Goal: Task Accomplishment & Management: Use online tool/utility

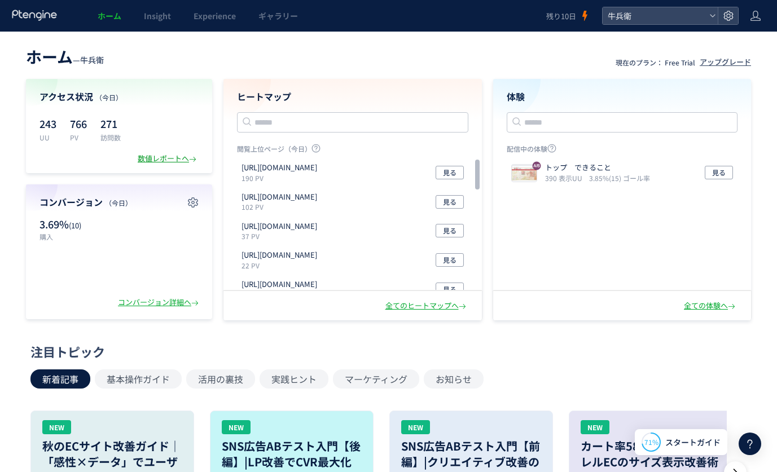
click at [182, 153] on div "アクセス状況 （今日） 243 UU 766 PV 271 訪問数 数値レポートへ" at bounding box center [119, 126] width 186 height 94
click at [182, 157] on div "数値レポートへ" at bounding box center [168, 158] width 61 height 11
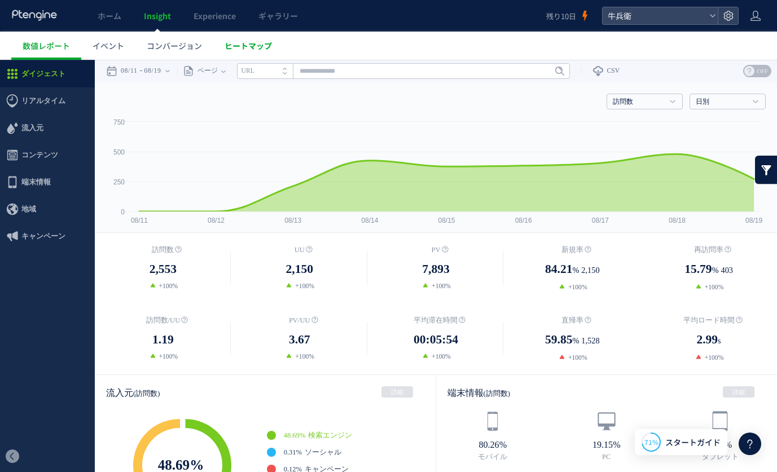
click at [261, 47] on span "ヒートマップ" at bounding box center [248, 45] width 47 height 11
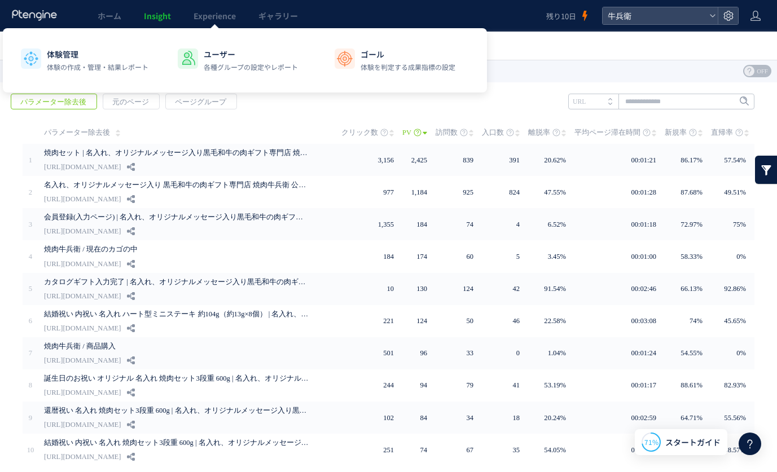
click at [23, 17] on div "体験管理 体験の作成・管理・結果レポート ユーザー 各種グループの設定やレポート ゴール 体験を判定する成果指標の設定" at bounding box center [16, 11] width 11 height 11
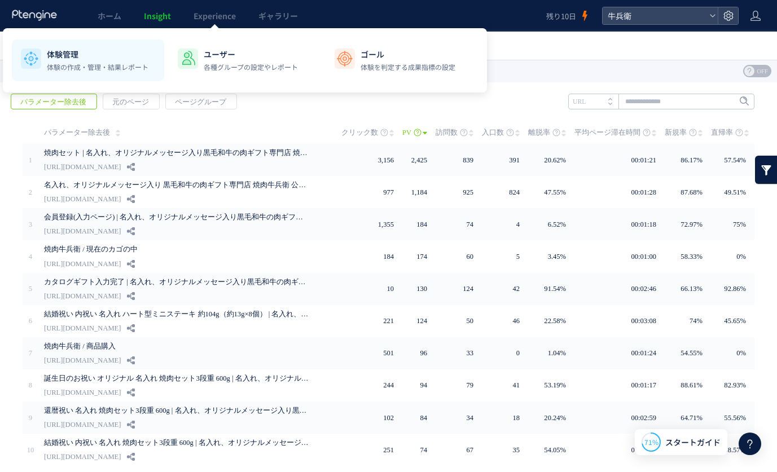
click at [100, 54] on p "体験管理" at bounding box center [98, 54] width 102 height 11
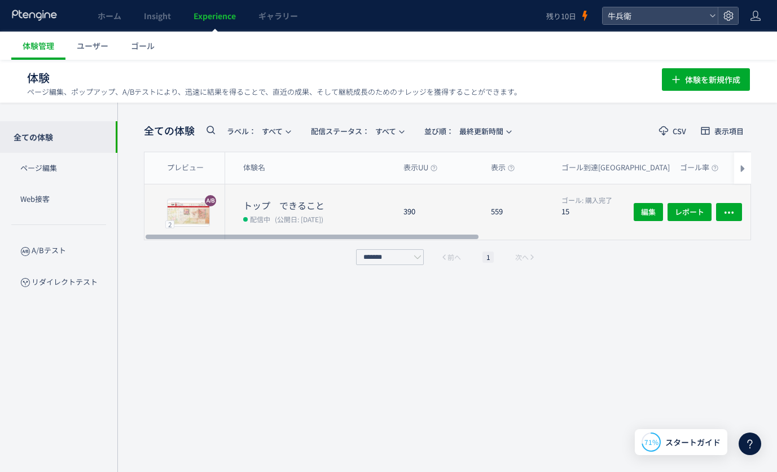
click at [412, 208] on div "390" at bounding box center [437, 211] width 87 height 55
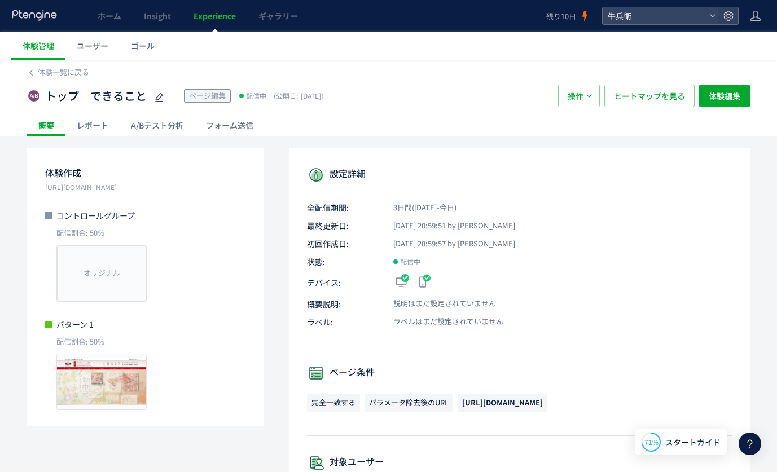
click at [146, 129] on div "A/Bテスト分析" at bounding box center [157, 125] width 75 height 23
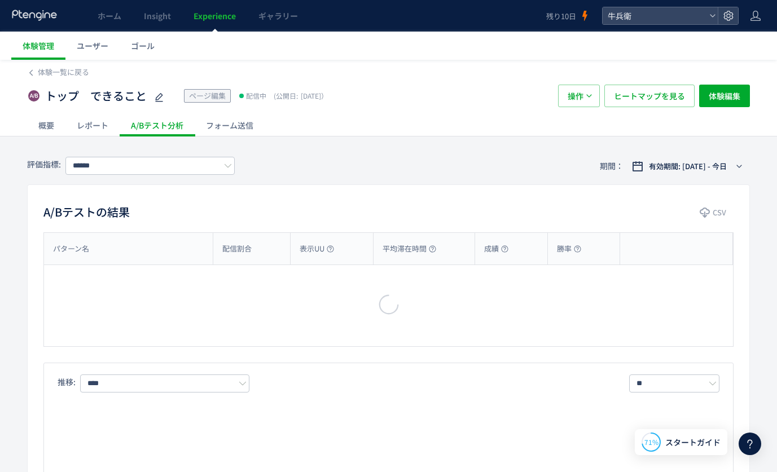
type input "****"
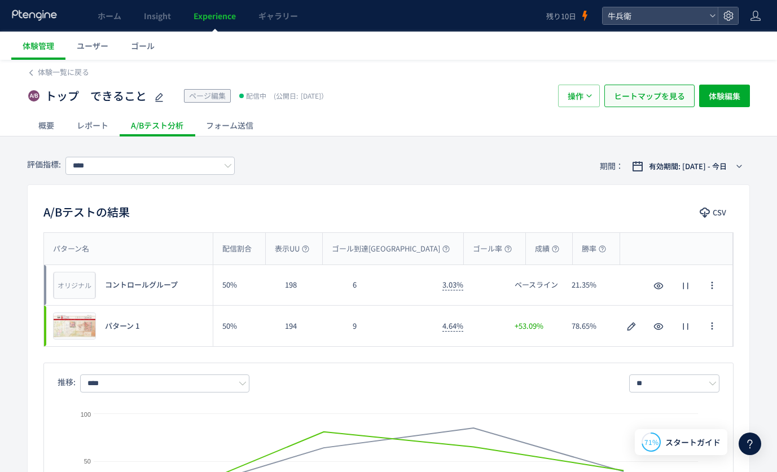
click at [691, 88] on button "ヒートマップを見る" at bounding box center [649, 96] width 90 height 23
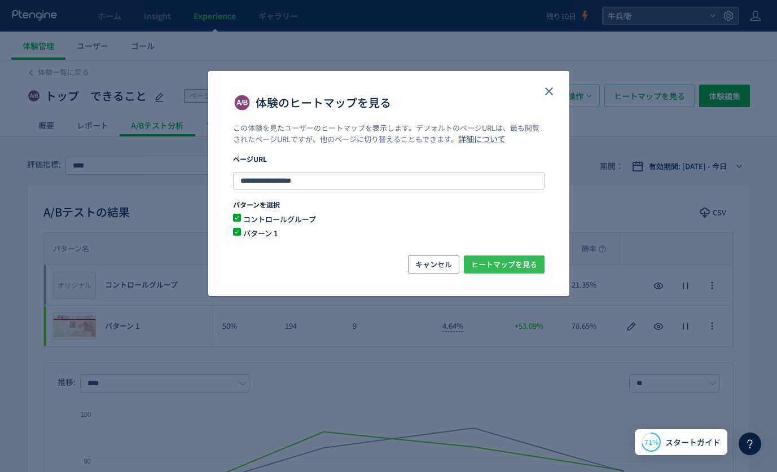
click at [496, 264] on span "ヒートマップを見る" at bounding box center [504, 265] width 66 height 18
click at [543, 90] on icon "close" at bounding box center [549, 92] width 14 height 14
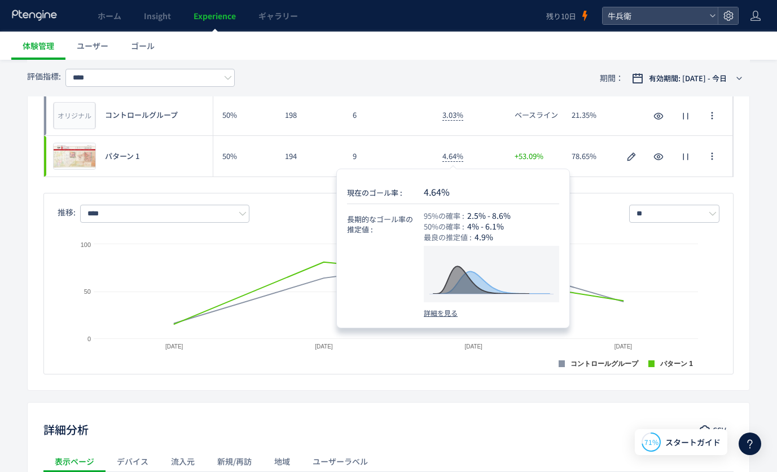
scroll to position [173, 0]
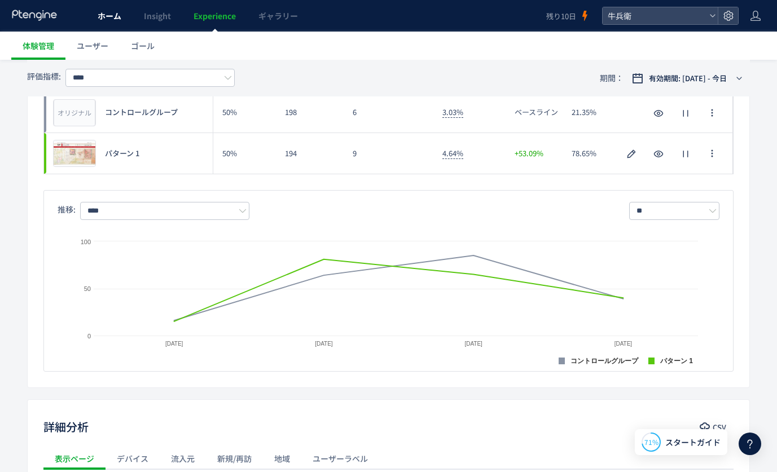
click at [103, 27] on link "ホーム" at bounding box center [109, 16] width 46 height 32
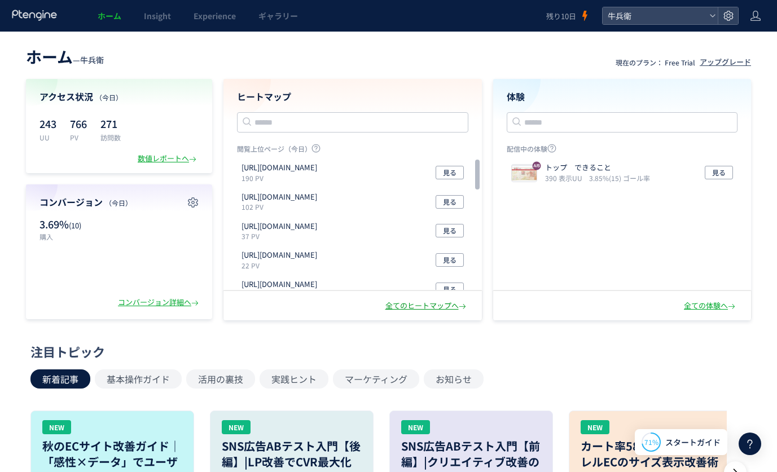
click at [424, 303] on div "全てのヒートマップへ" at bounding box center [426, 306] width 83 height 11
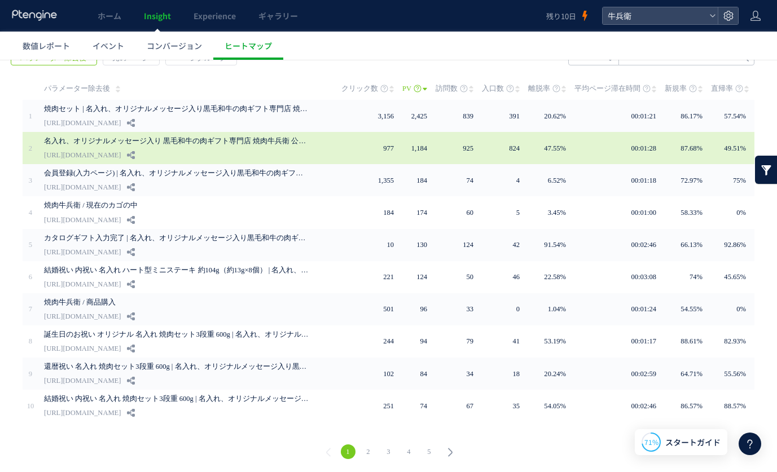
scroll to position [45, 0]
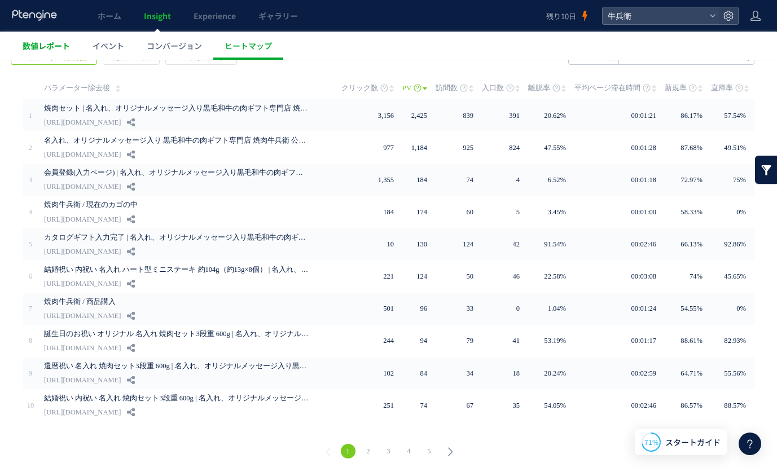
click at [23, 54] on link "数値レポート" at bounding box center [46, 46] width 70 height 28
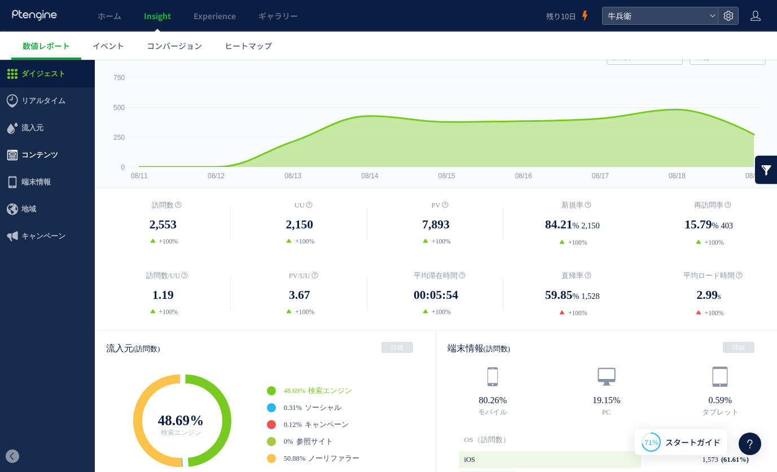
click at [59, 164] on span "コンテンツ" at bounding box center [47, 155] width 95 height 27
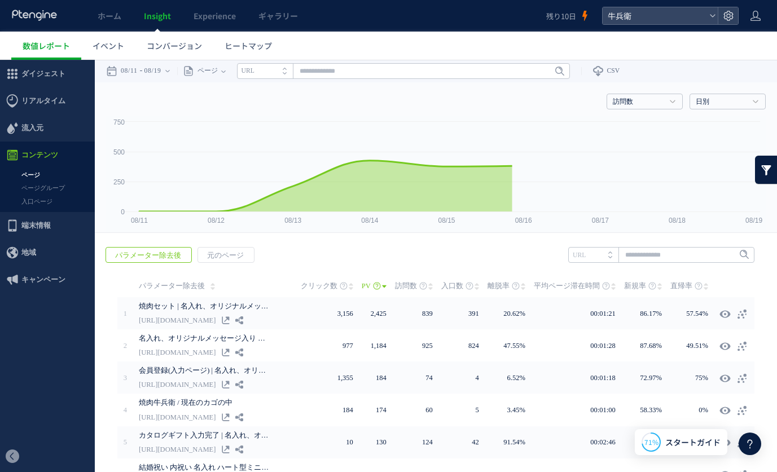
click at [58, 199] on link "入口ページ" at bounding box center [47, 201] width 95 height 13
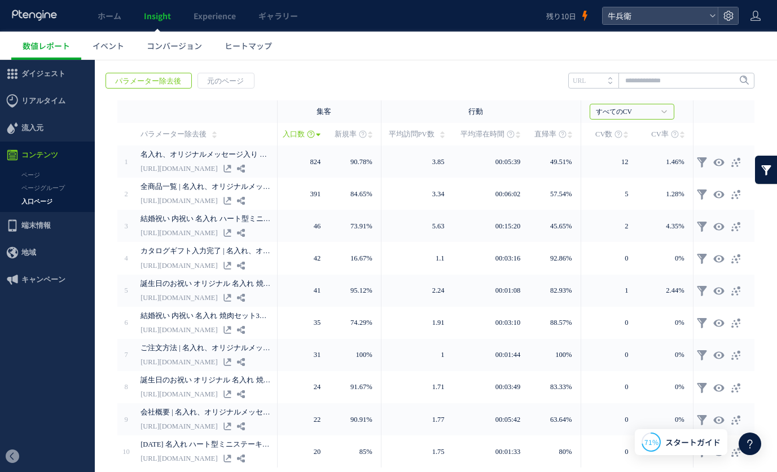
scroll to position [177, 0]
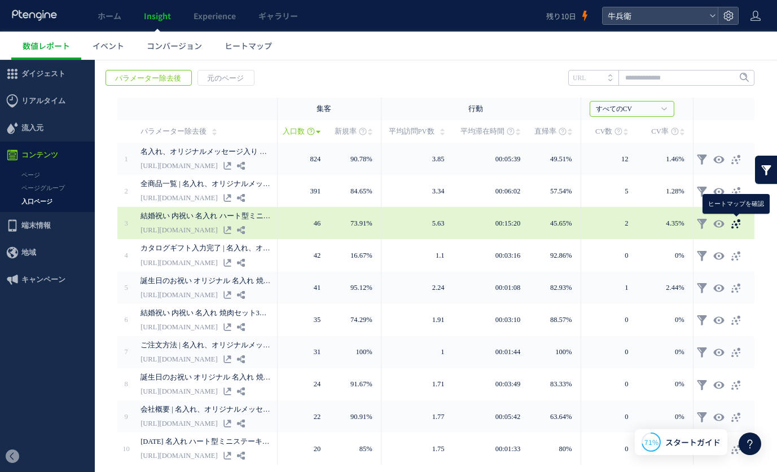
click at [737, 226] on icon at bounding box center [735, 223] width 11 height 11
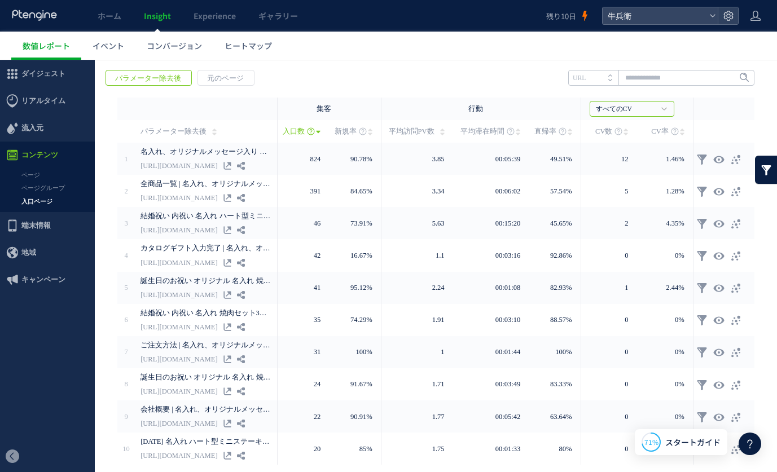
click at [349, 60] on div "戻る パラメーター除去後 元のページ ヒートマップを計測させるには、解析コードを実装してください。 実装 URL" at bounding box center [436, 288] width 682 height 458
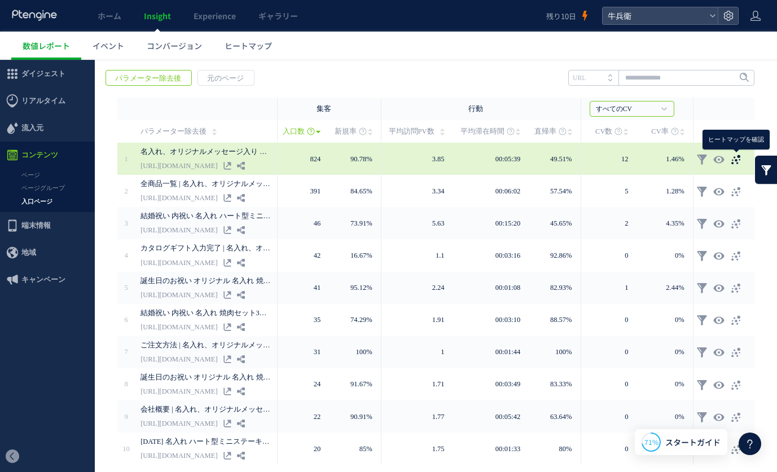
click at [735, 162] on icon at bounding box center [735, 159] width 11 height 11
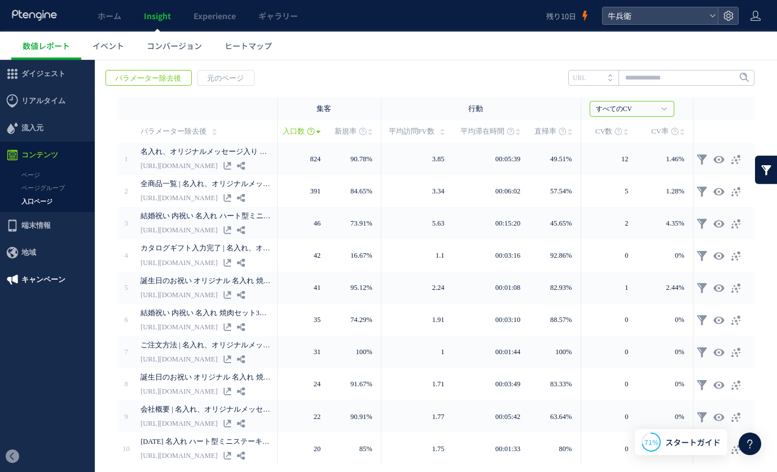
click at [61, 274] on span "キャンペーン" at bounding box center [43, 279] width 44 height 27
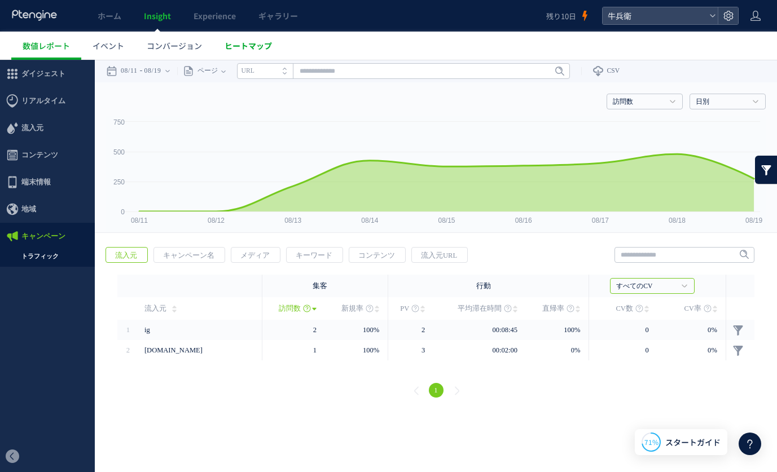
click at [247, 45] on span "ヒートマップ" at bounding box center [248, 45] width 47 height 11
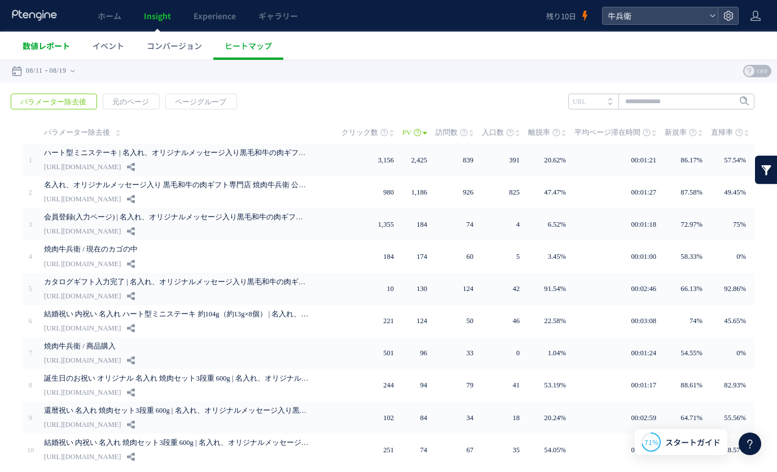
click at [37, 57] on link "数値レポート" at bounding box center [46, 46] width 70 height 28
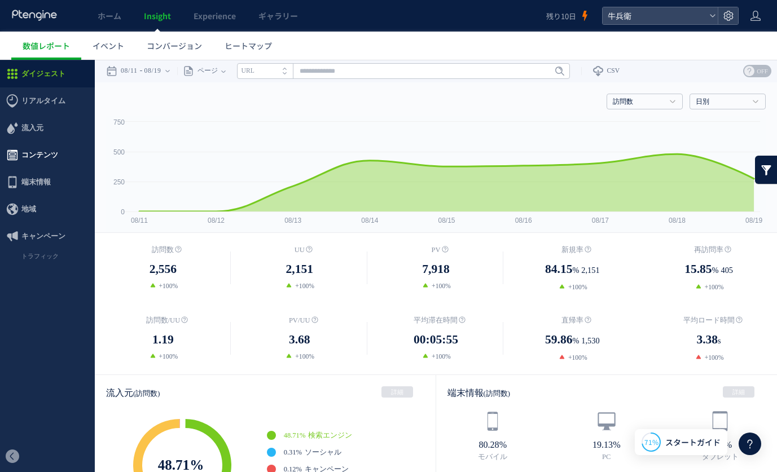
click at [42, 161] on span "コンテンツ" at bounding box center [39, 155] width 37 height 27
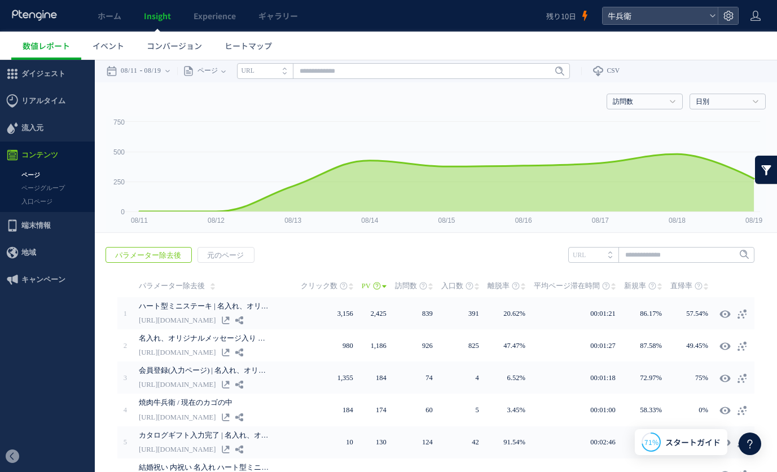
click at [43, 204] on link "入口ページ" at bounding box center [47, 201] width 95 height 13
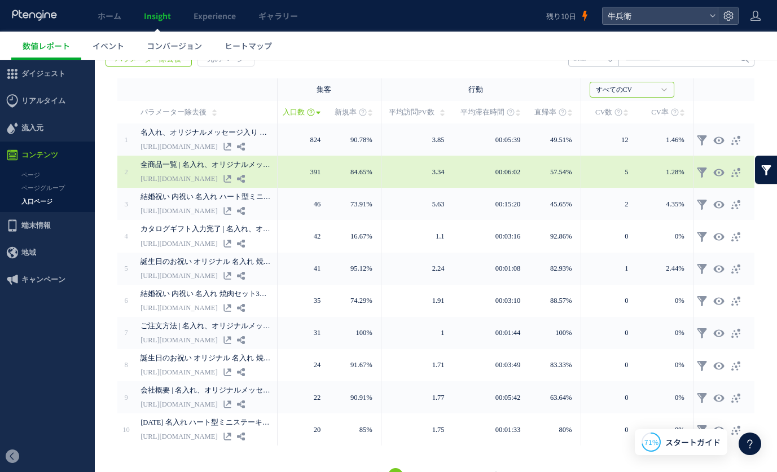
scroll to position [221, 0]
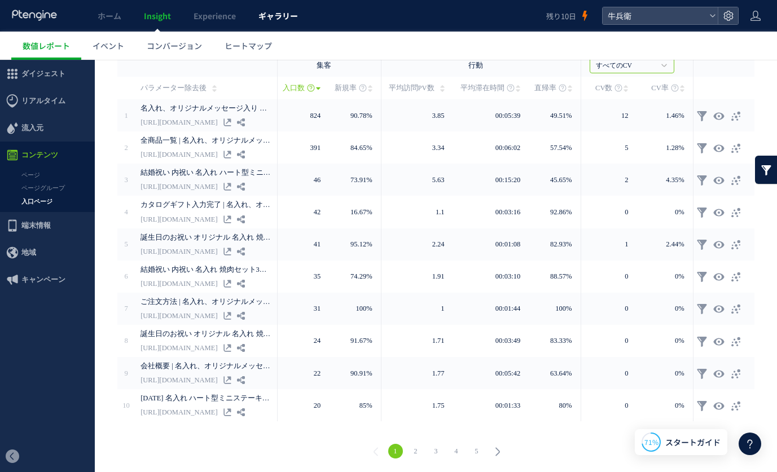
click at [252, 22] on link "ギャラリー" at bounding box center [278, 16] width 62 height 32
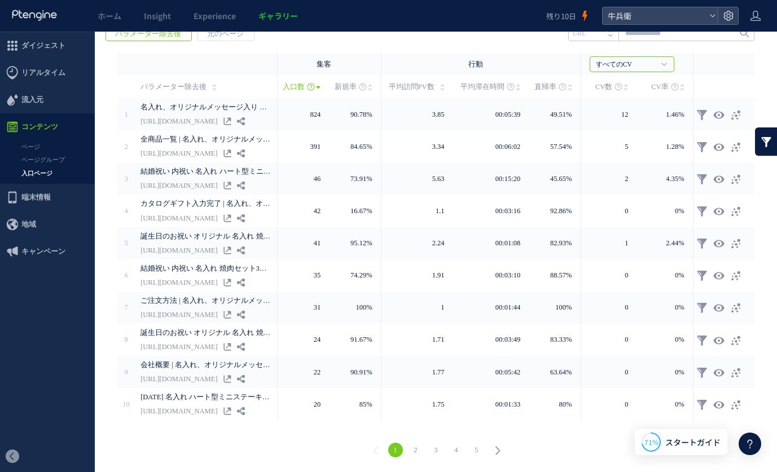
scroll to position [192, 0]
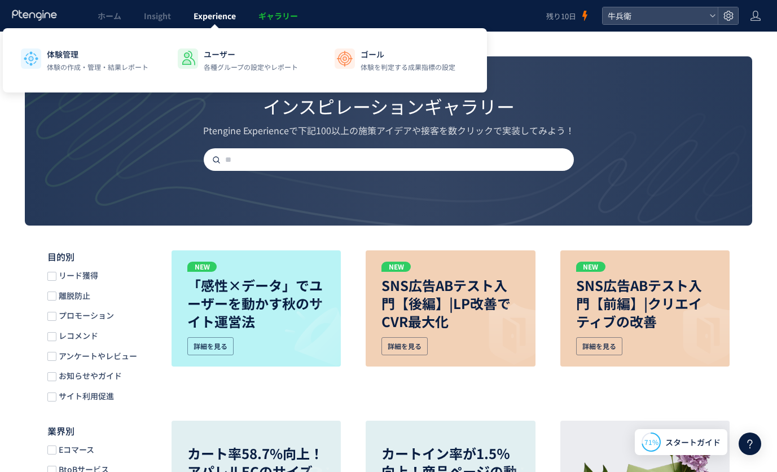
click at [226, 22] on link "Experience" at bounding box center [214, 16] width 65 height 32
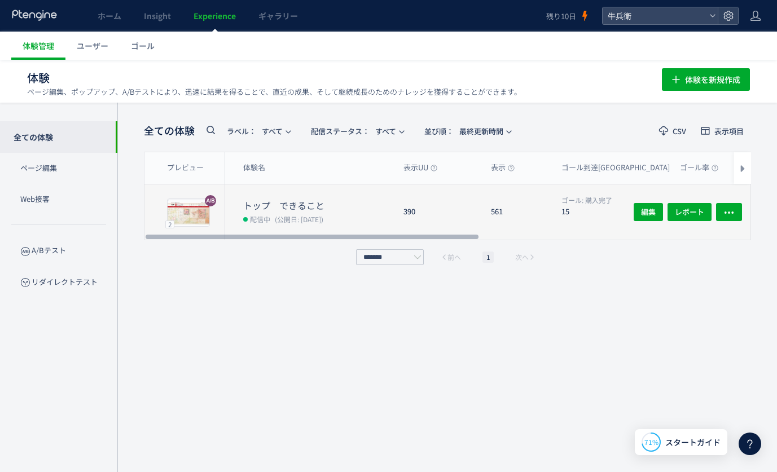
click at [310, 217] on span "(公開日: [DATE])" at bounding box center [299, 219] width 49 height 10
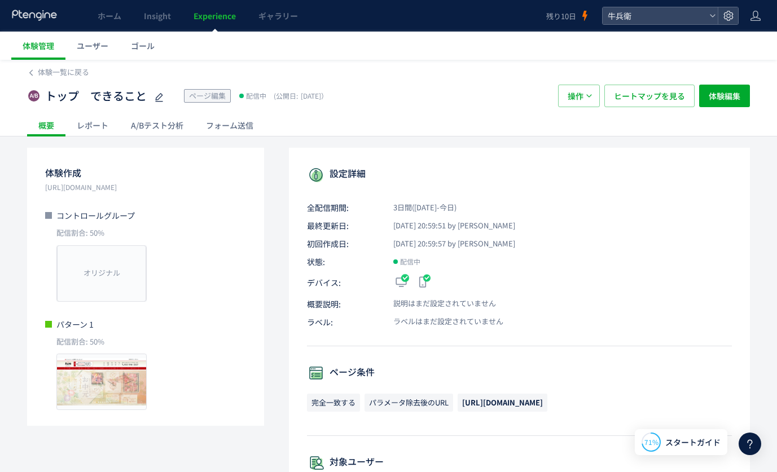
click at [131, 126] on div "A/Bテスト分析" at bounding box center [157, 125] width 75 height 23
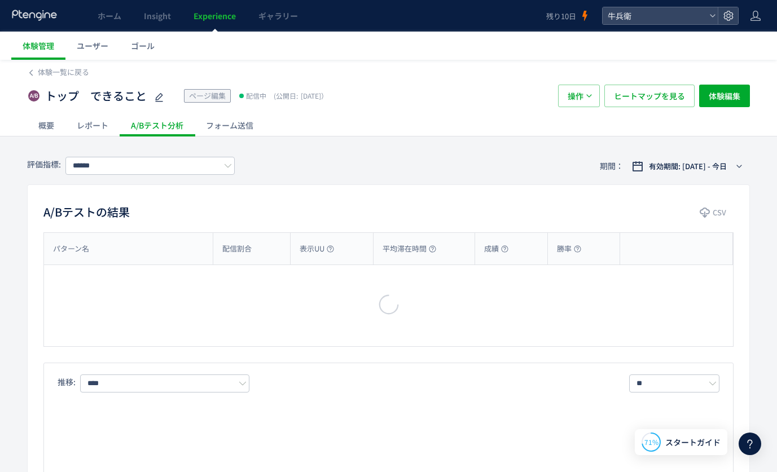
type input "****"
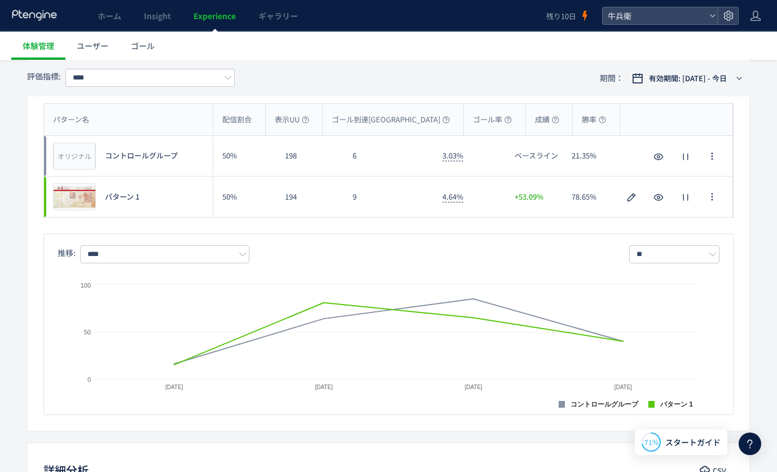
scroll to position [130, 0]
click at [709, 198] on icon "button" at bounding box center [711, 195] width 9 height 9
click at [433, 31] on div "ホーム Insight Experience ギャラリー" at bounding box center [273, 16] width 546 height 32
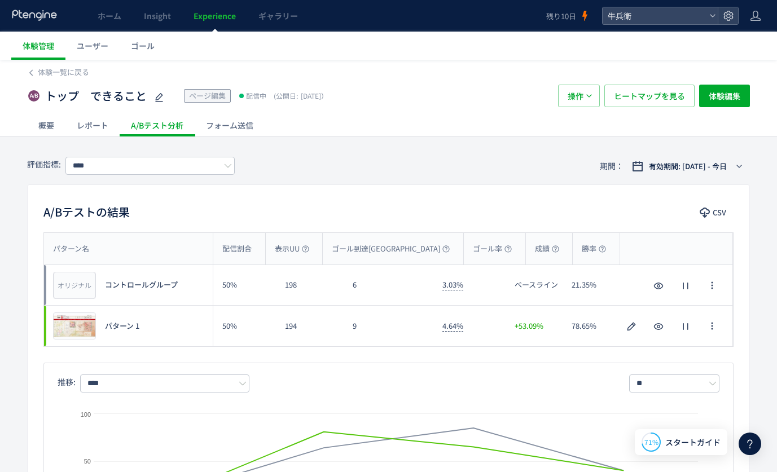
click at [676, 192] on div "A/Bテストの結果 CSV パターン名 配信割合 表示UU ゴール到達UU ゴール率 成績 勝率 パターン名 オリジナル プレビュー コントロールグループ 5…" at bounding box center [388, 372] width 723 height 376
click at [713, 209] on span "CSV" at bounding box center [720, 213] width 14 height 18
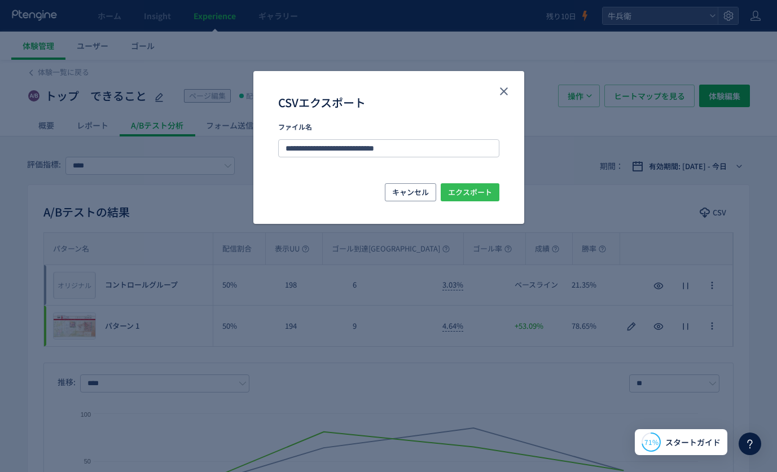
click at [474, 183] on span "エクスポート" at bounding box center [470, 192] width 44 height 18
